Goal: Find specific page/section: Find specific page/section

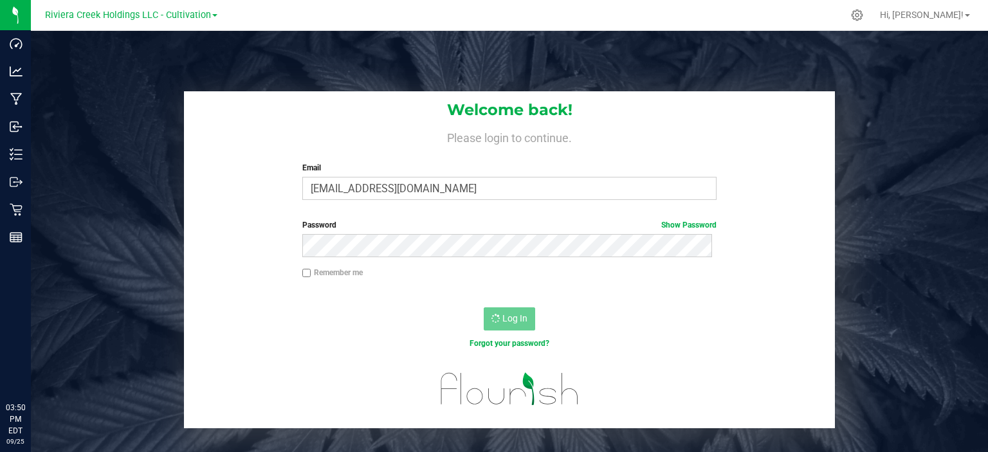
click at [211, 17] on link "Riviera Creek Holdings LLC - Cultivation" at bounding box center [131, 14] width 172 height 12
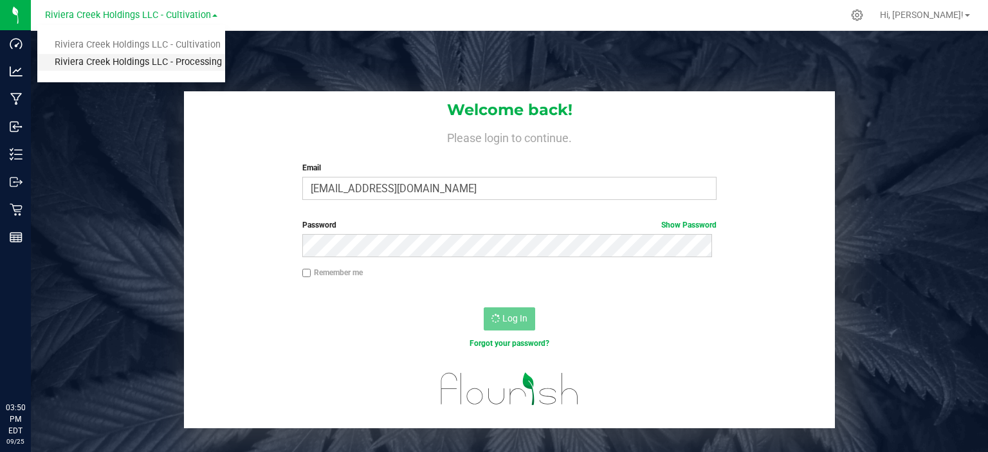
click at [180, 60] on link "Riviera Creek Holdings LLC - Processing" at bounding box center [131, 62] width 188 height 17
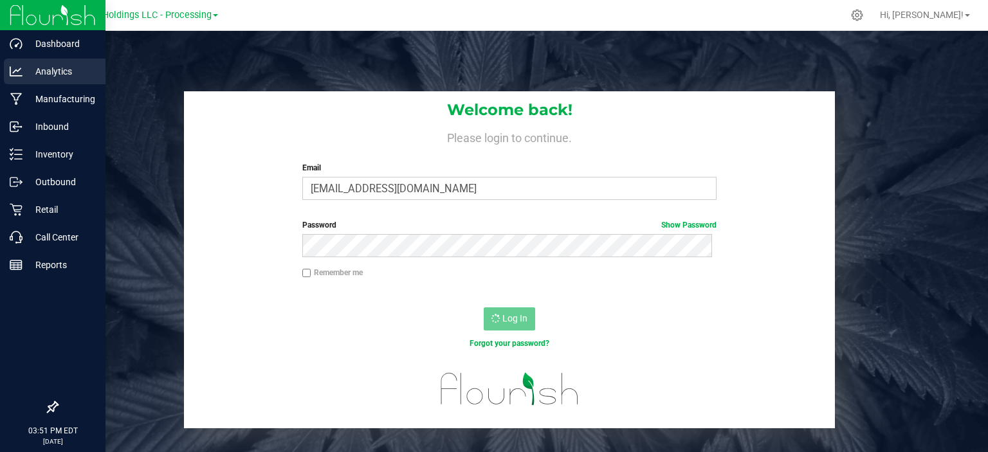
click at [18, 66] on icon at bounding box center [16, 71] width 13 height 13
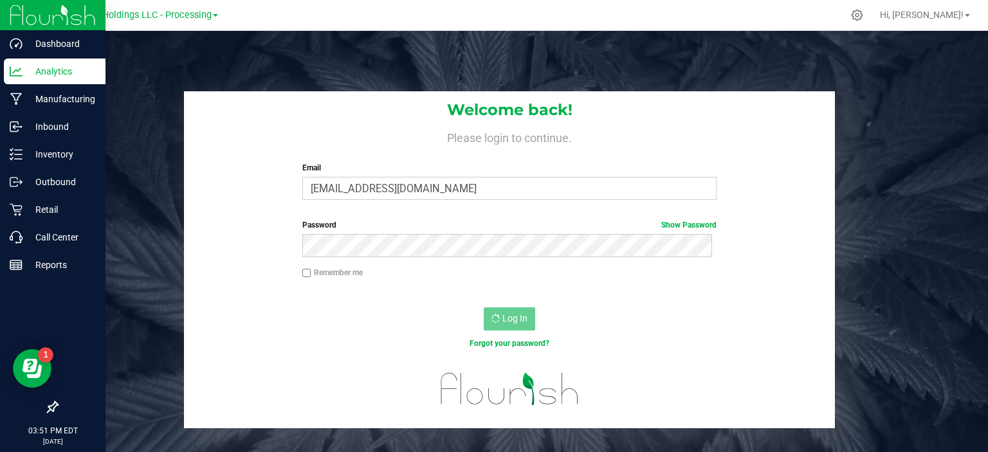
click at [66, 69] on p "Analytics" at bounding box center [61, 71] width 77 height 15
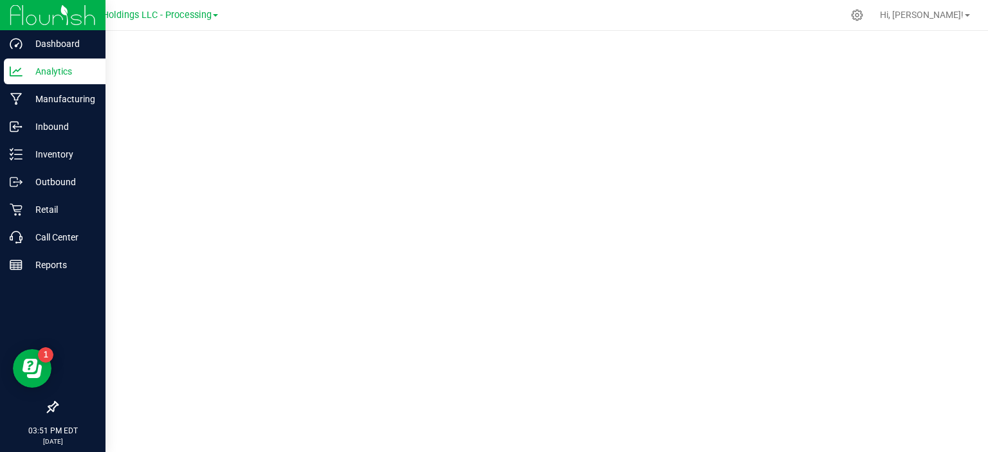
click at [39, 67] on p "Analytics" at bounding box center [61, 71] width 77 height 15
